Goal: Find specific page/section: Find specific page/section

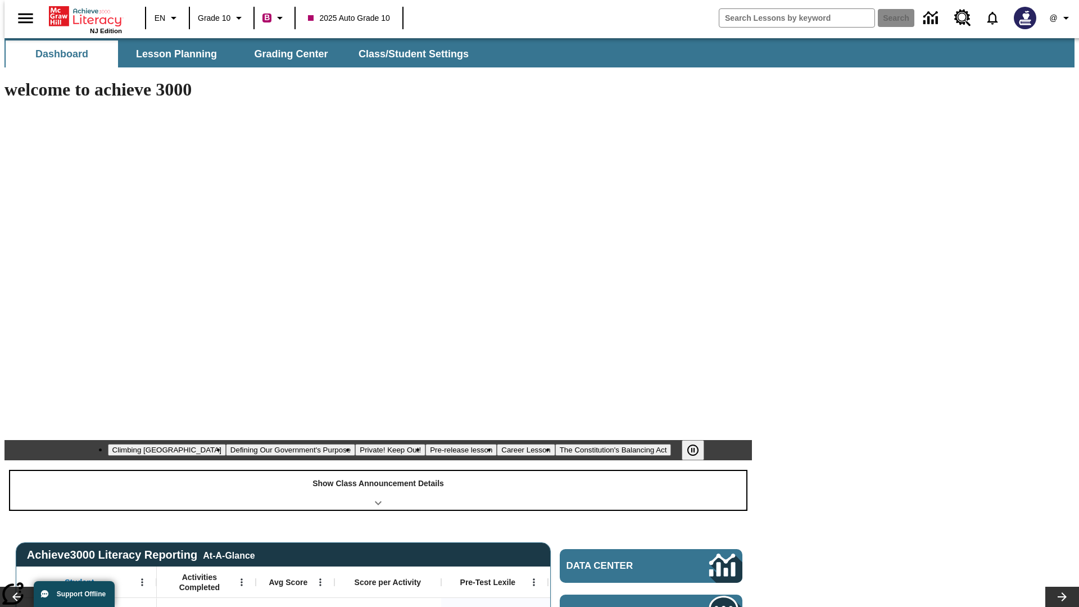
click at [378, 471] on div "Show Class Announcement Details" at bounding box center [378, 490] width 736 height 39
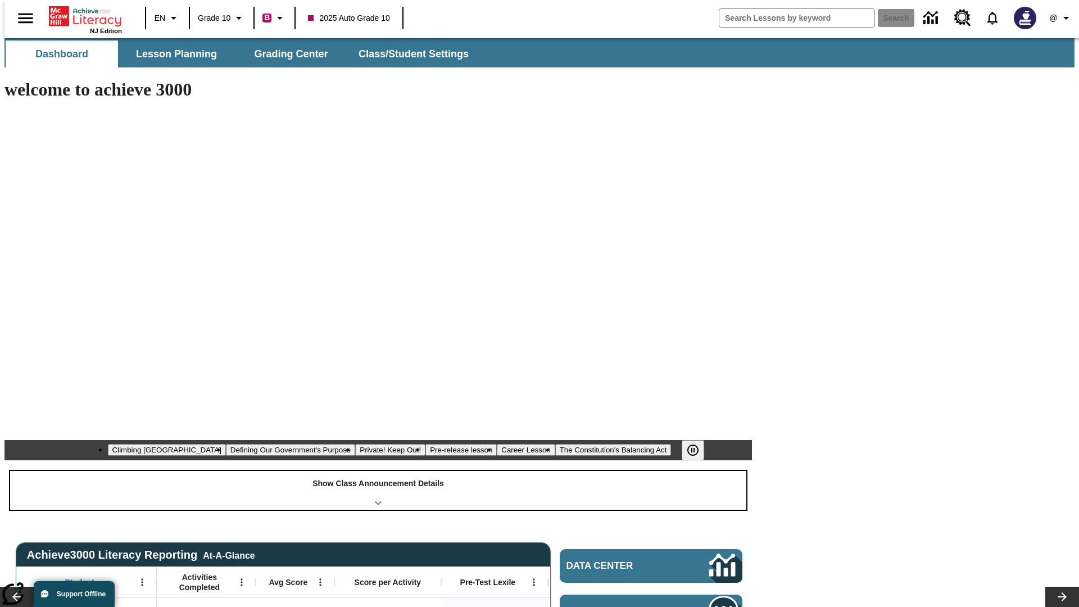
click at [378, 471] on div "Show Class Announcement Details" at bounding box center [378, 490] width 736 height 39
